Goal: Navigation & Orientation: Find specific page/section

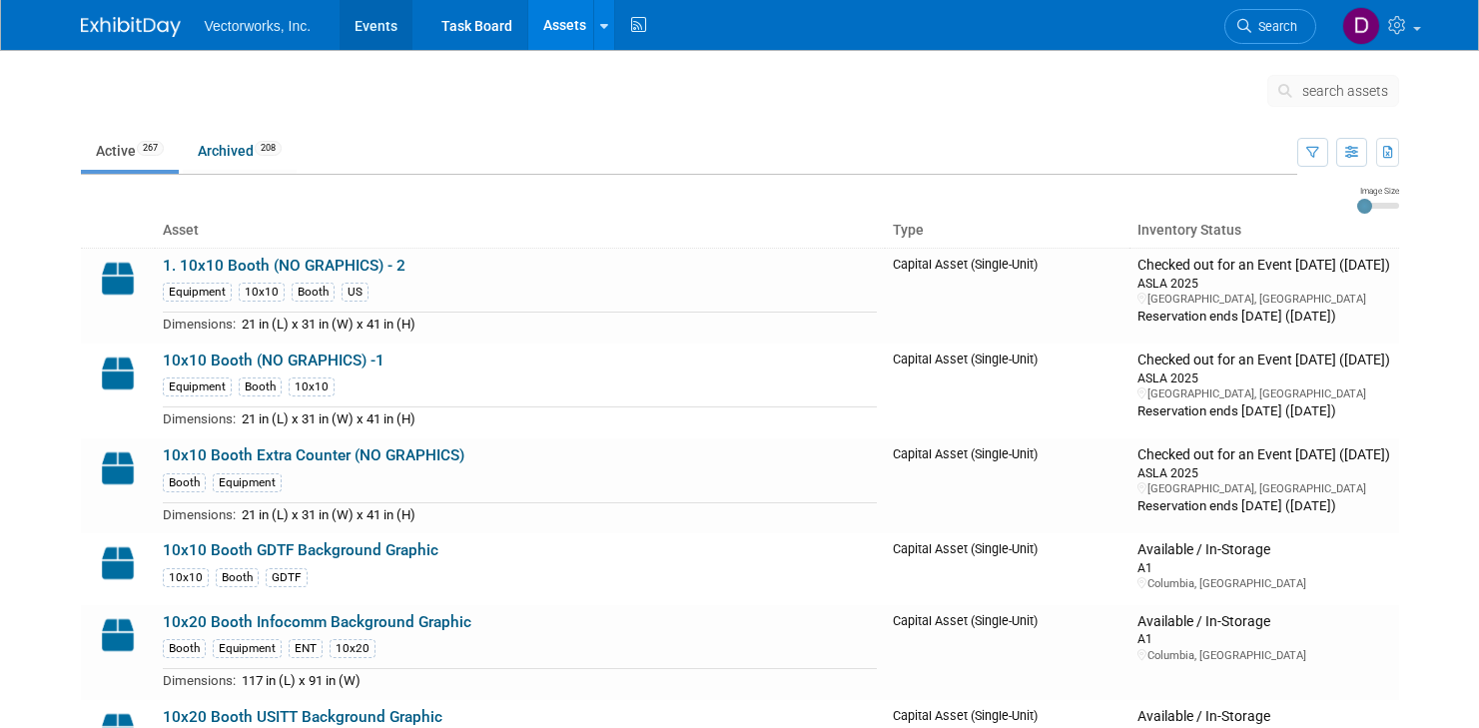
click at [368, 29] on link "Events" at bounding box center [375, 25] width 73 height 50
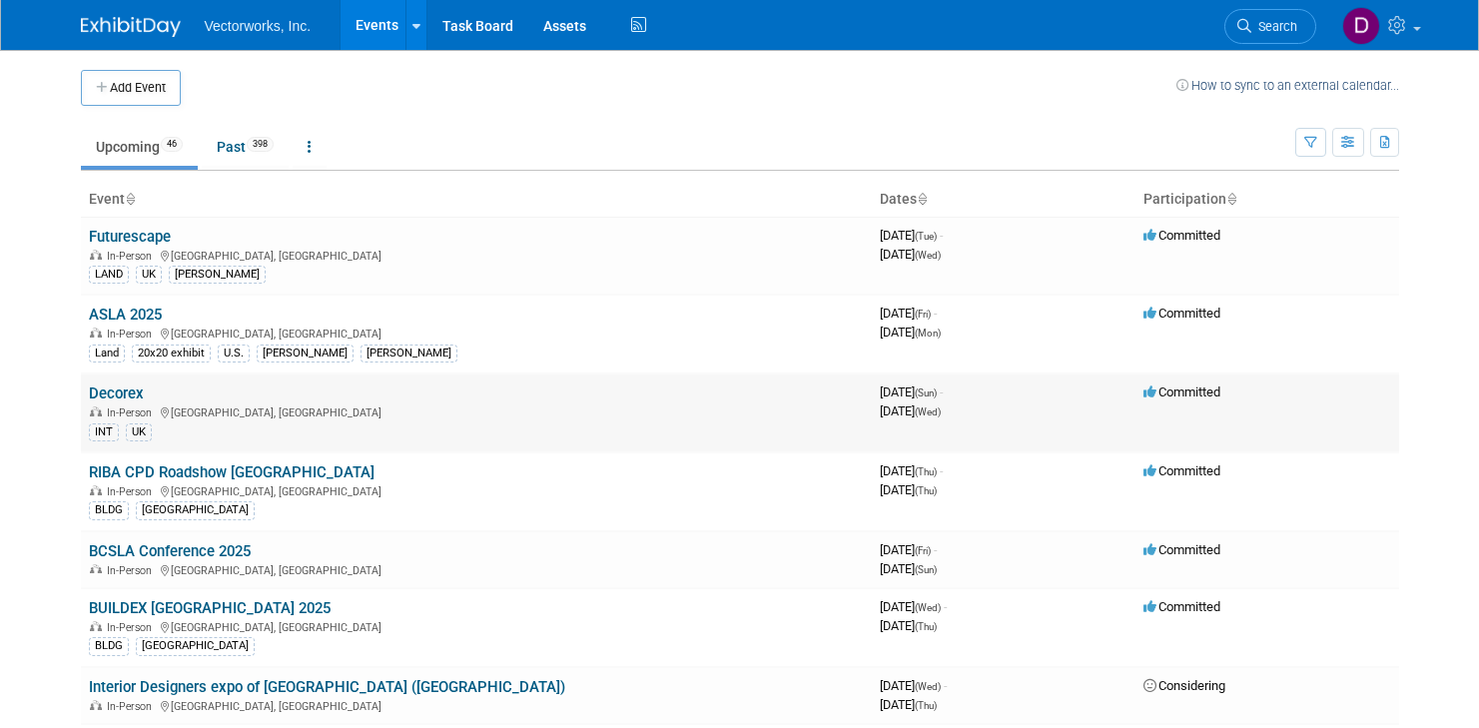
click at [127, 393] on link "Decorex" at bounding box center [116, 393] width 55 height 18
